Goal: Information Seeking & Learning: Learn about a topic

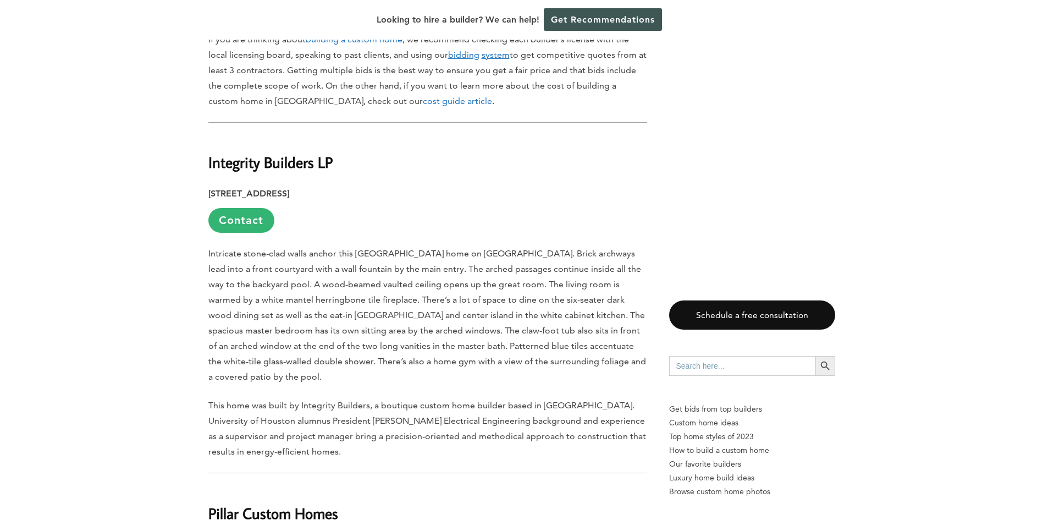
scroll to position [880, 0]
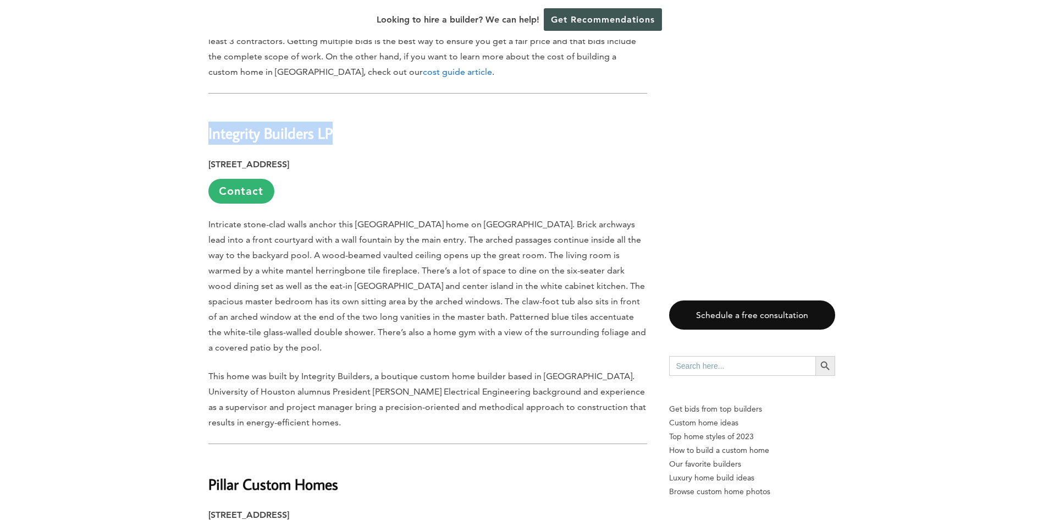
drag, startPoint x: 334, startPoint y: 77, endPoint x: 208, endPoint y: 81, distance: 126.0
click at [208, 107] on h2 "Integrity Builders LP" at bounding box center [427, 126] width 439 height 38
copy h2 "Integrity Builders LP"
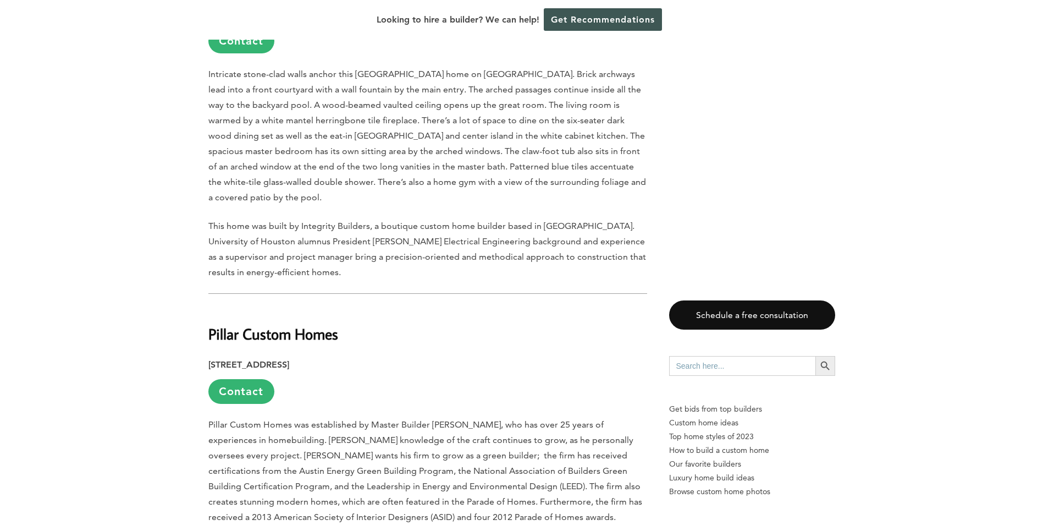
scroll to position [1045, 0]
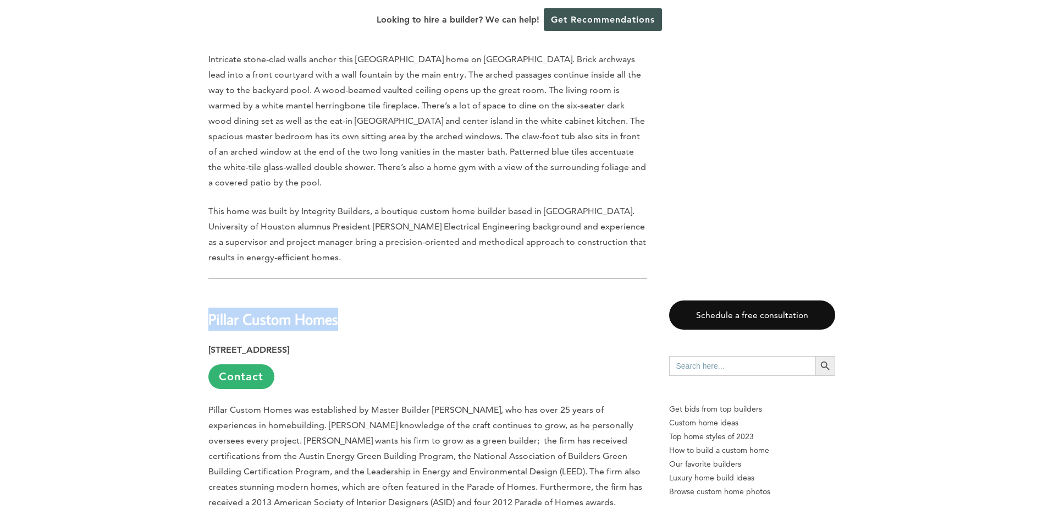
drag, startPoint x: 342, startPoint y: 248, endPoint x: 207, endPoint y: 254, distance: 135.4
copy b "Pillar Custom Homes"
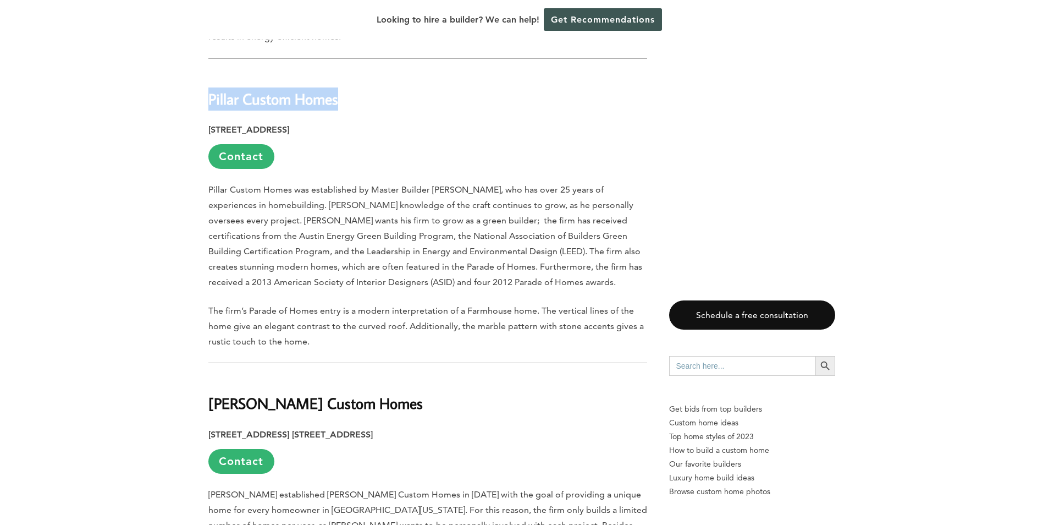
scroll to position [1375, 0]
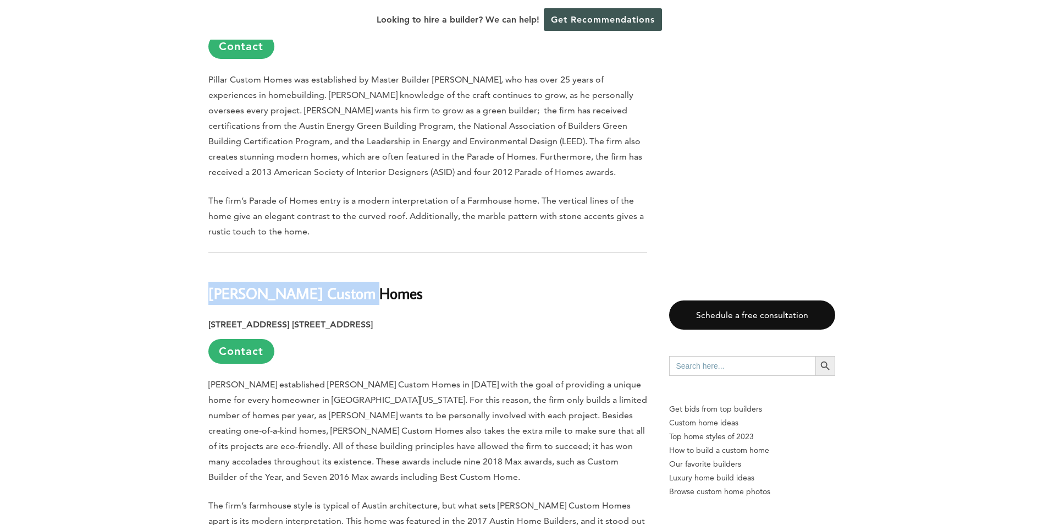
drag, startPoint x: 370, startPoint y: 218, endPoint x: 189, endPoint y: 225, distance: 181.6
click at [417, 266] on h2 "[PERSON_NAME] Custom Homes" at bounding box center [427, 285] width 439 height 38
drag, startPoint x: 378, startPoint y: 228, endPoint x: 199, endPoint y: 228, distance: 178.7
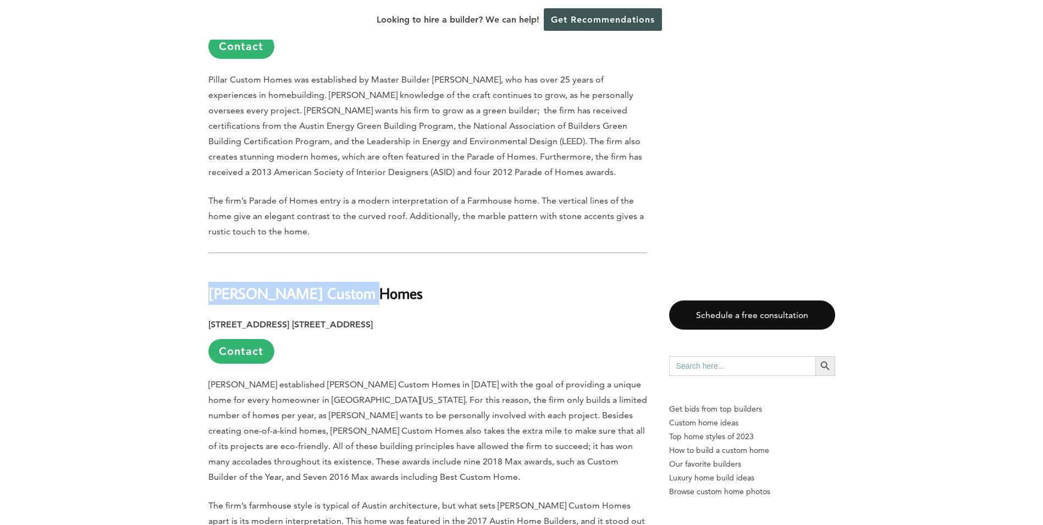
copy b "[PERSON_NAME] Custom Homes"
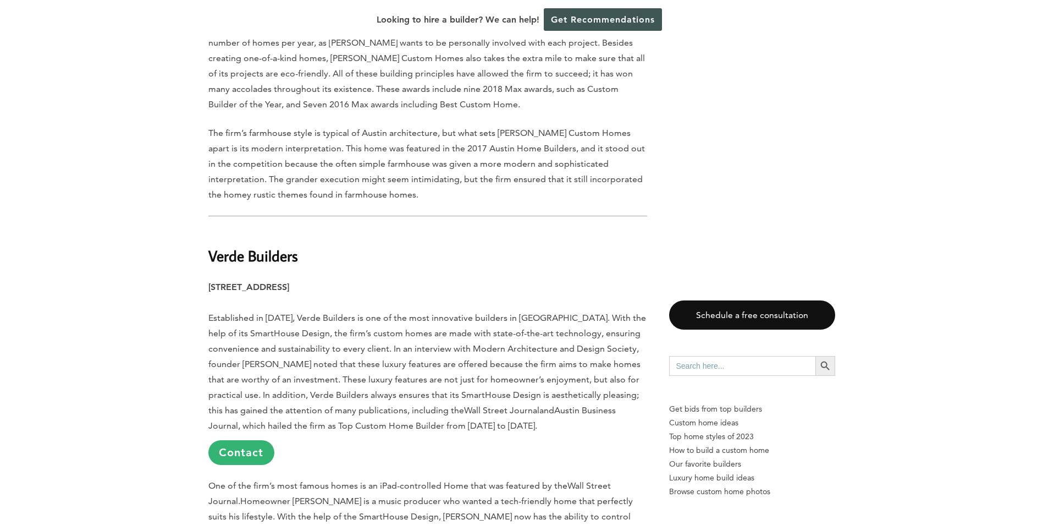
scroll to position [1760, 0]
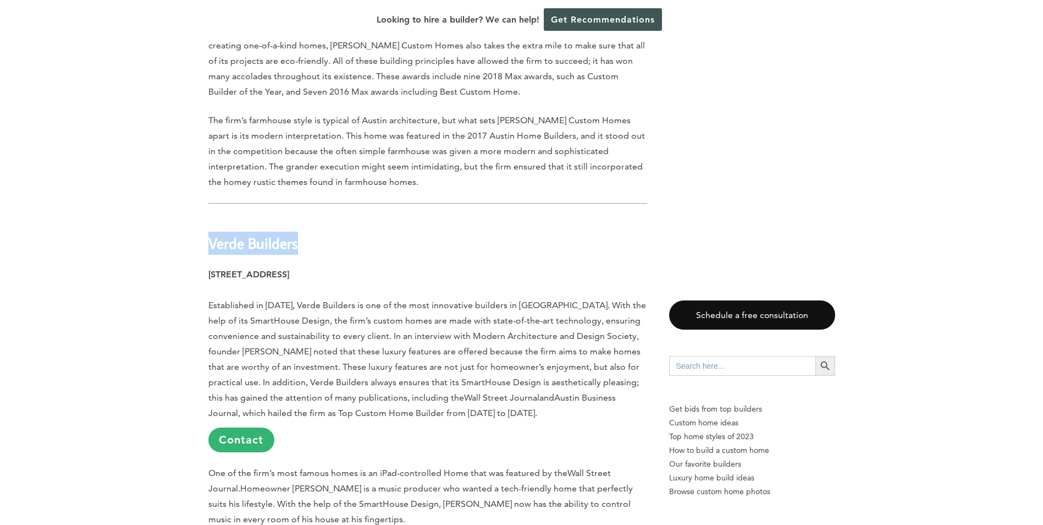
drag, startPoint x: 315, startPoint y: 180, endPoint x: 210, endPoint y: 175, distance: 105.1
click at [210, 217] on h2 "Verde Builders" at bounding box center [427, 236] width 439 height 38
copy b "Verde Builders"
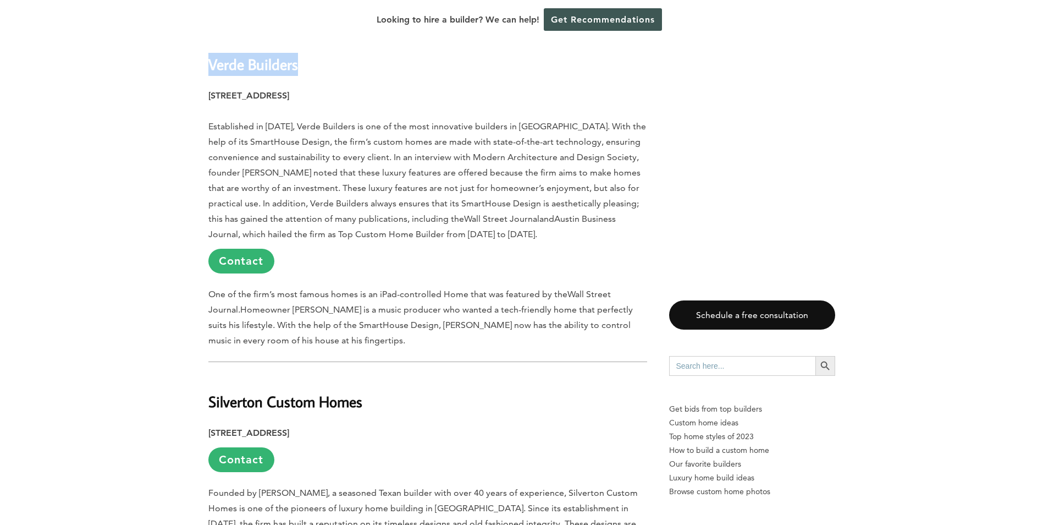
scroll to position [1980, 0]
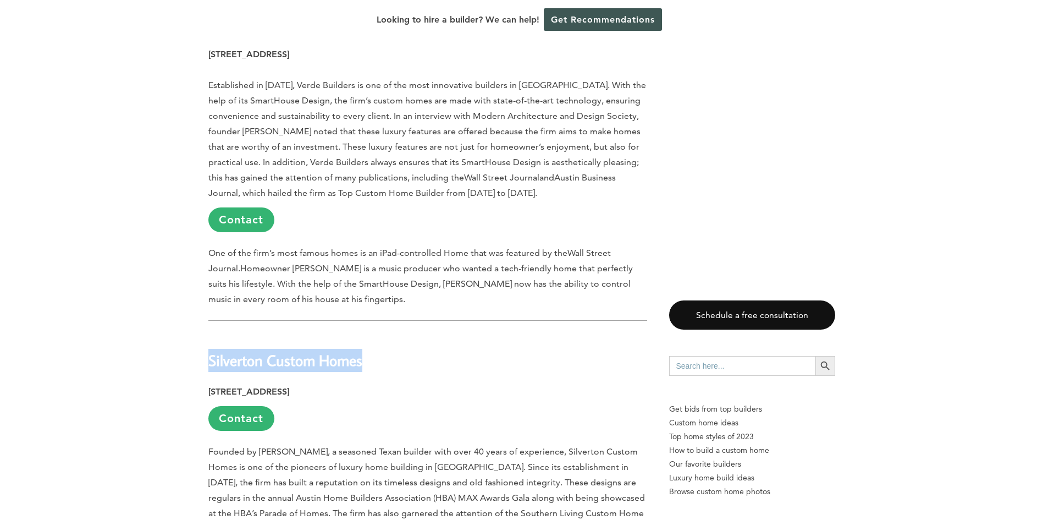
drag, startPoint x: 379, startPoint y: 296, endPoint x: 211, endPoint y: 293, distance: 167.8
click at [211, 334] on h2 "Silverton Custom Homes" at bounding box center [427, 353] width 439 height 38
copy b "Silverton Custom Homes"
